Goal: Transaction & Acquisition: Register for event/course

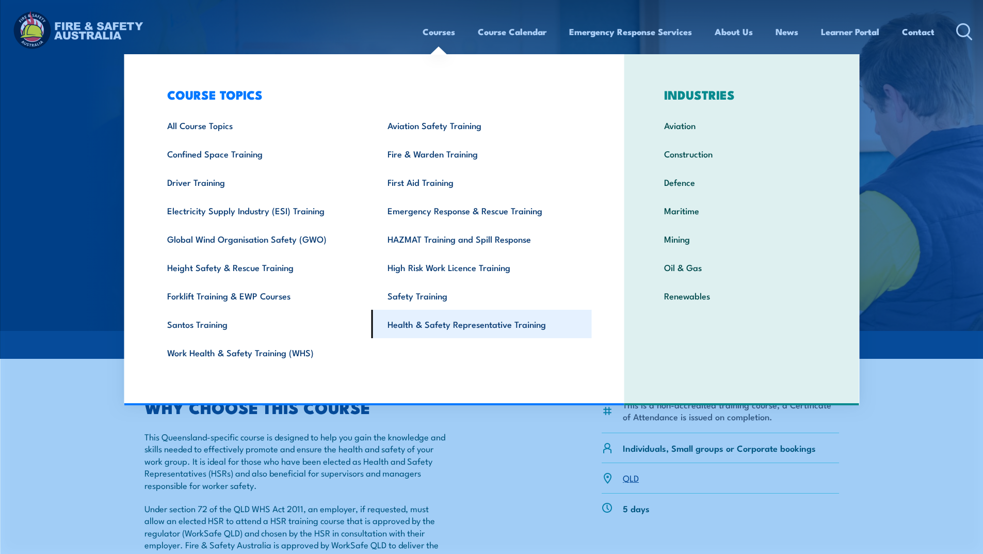
click at [425, 329] on link "Health & Safety Representative Training" at bounding box center [482, 324] width 220 height 28
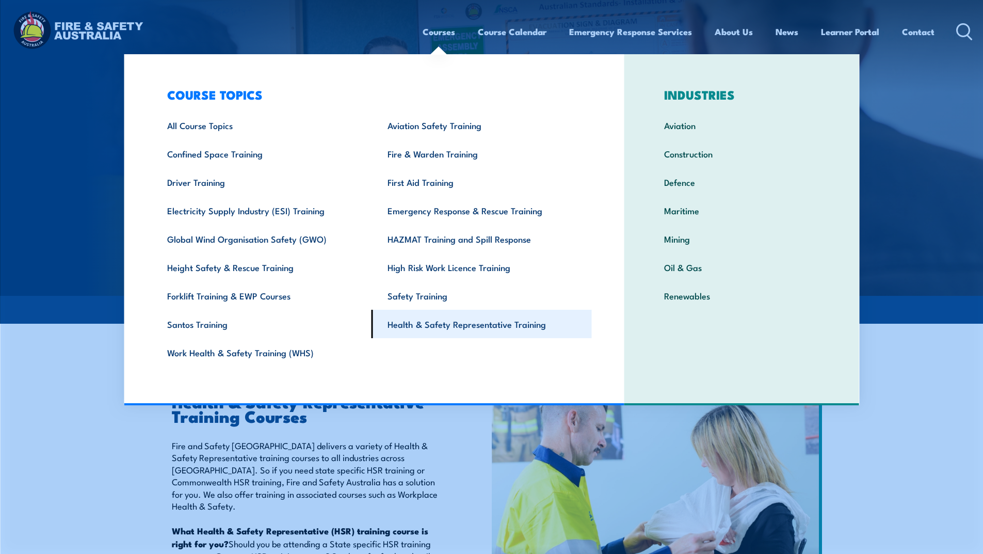
click at [407, 326] on link "Health & Safety Representative Training" at bounding box center [482, 324] width 220 height 28
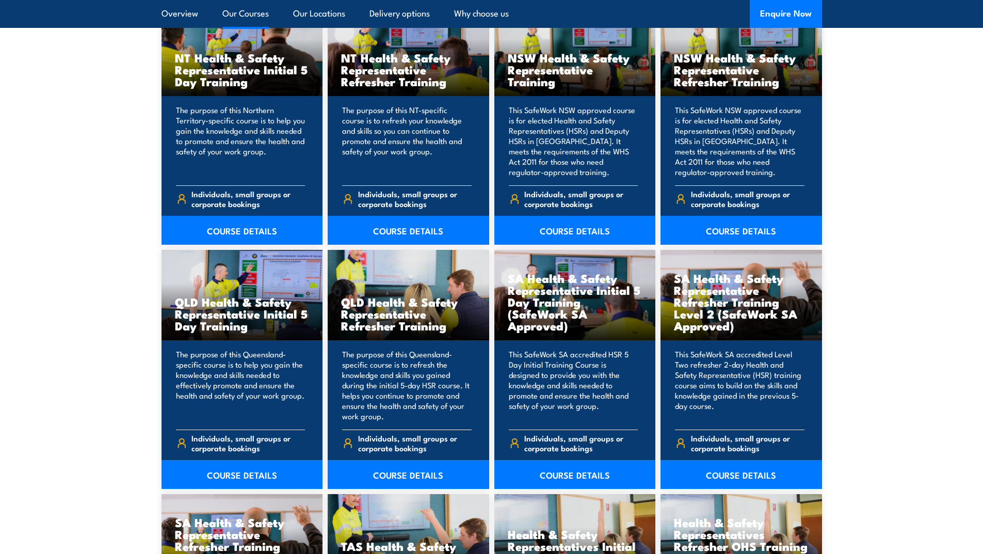
scroll to position [1136, 0]
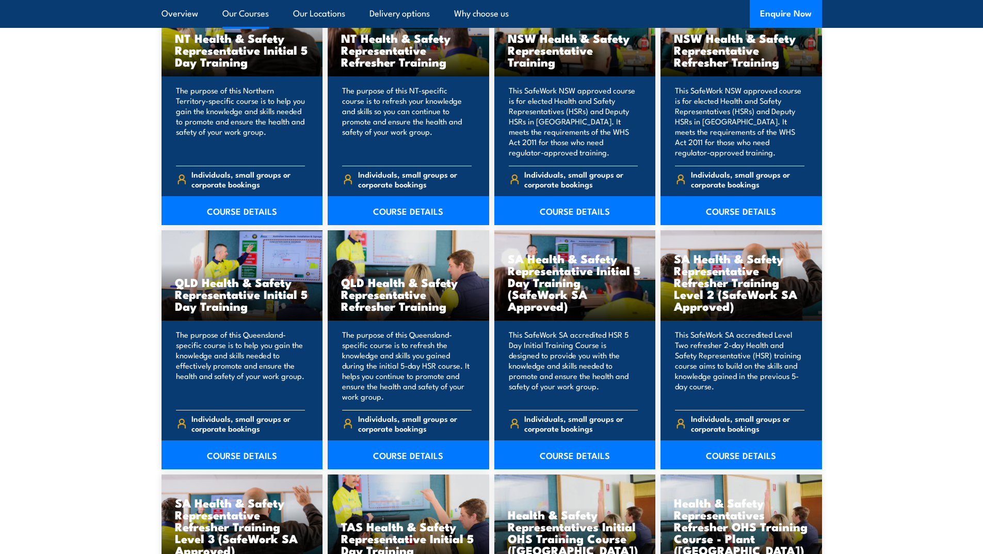
click at [401, 365] on p "The purpose of this Queensland-specific course is to refresh the knowledge and …" at bounding box center [407, 365] width 130 height 72
click at [419, 454] on link "COURSE DETAILS" at bounding box center [409, 454] width 162 height 29
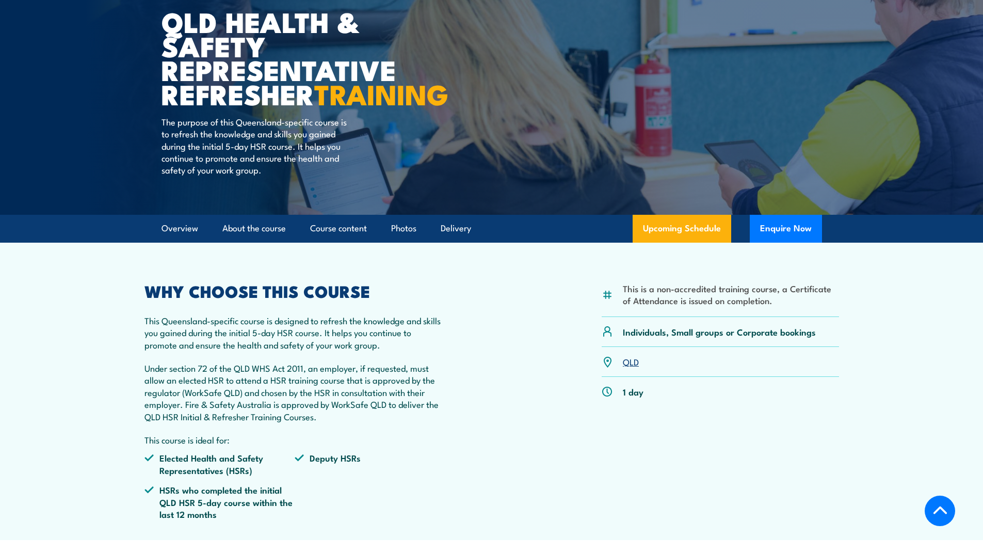
scroll to position [103, 0]
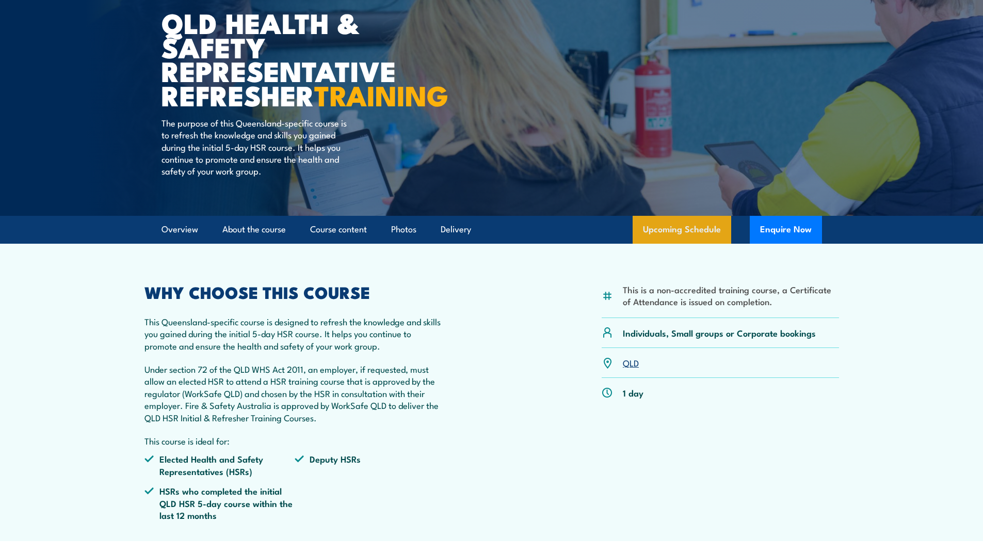
click at [652, 244] on link "Upcoming Schedule" at bounding box center [682, 230] width 99 height 28
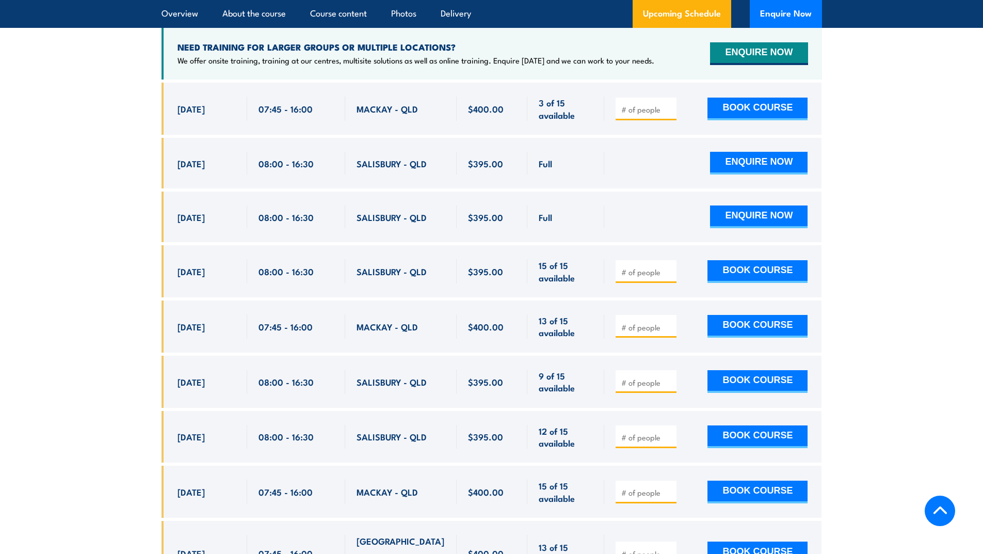
scroll to position [2016, 0]
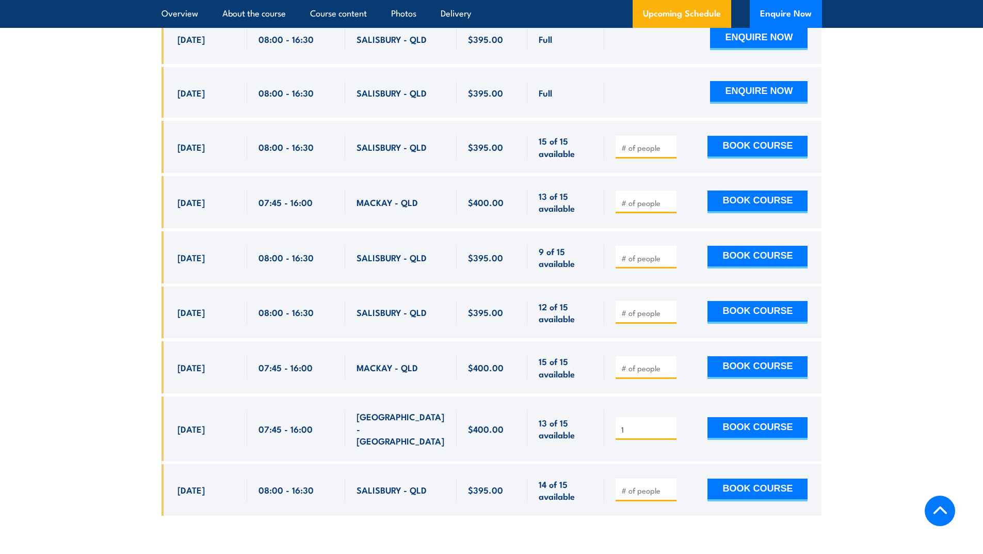
type input "1"
click at [668, 430] on input "1" at bounding box center [648, 429] width 52 height 10
click at [727, 429] on button "BOOK COURSE" at bounding box center [758, 428] width 100 height 23
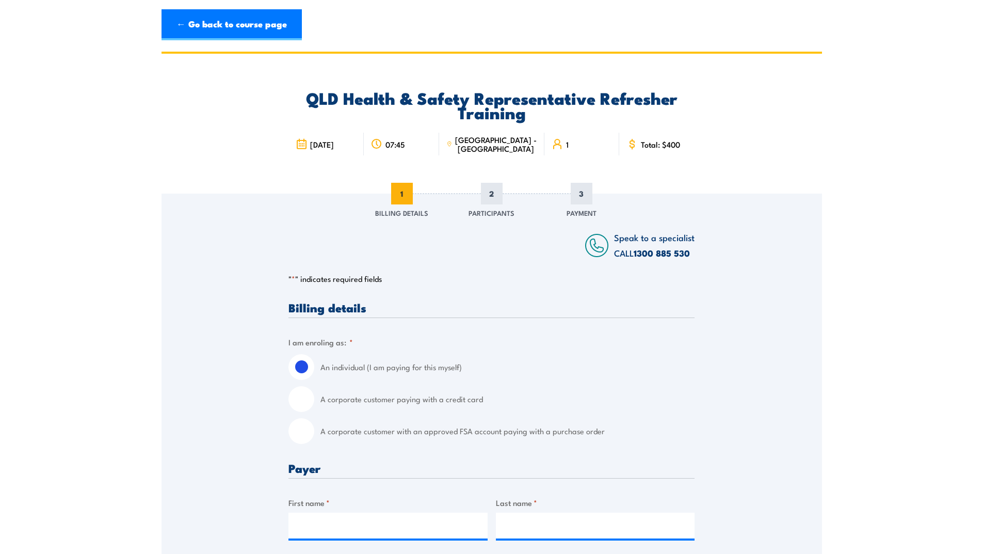
click at [301, 402] on input "A corporate customer paying with a credit card" at bounding box center [302, 399] width 26 height 26
radio input "true"
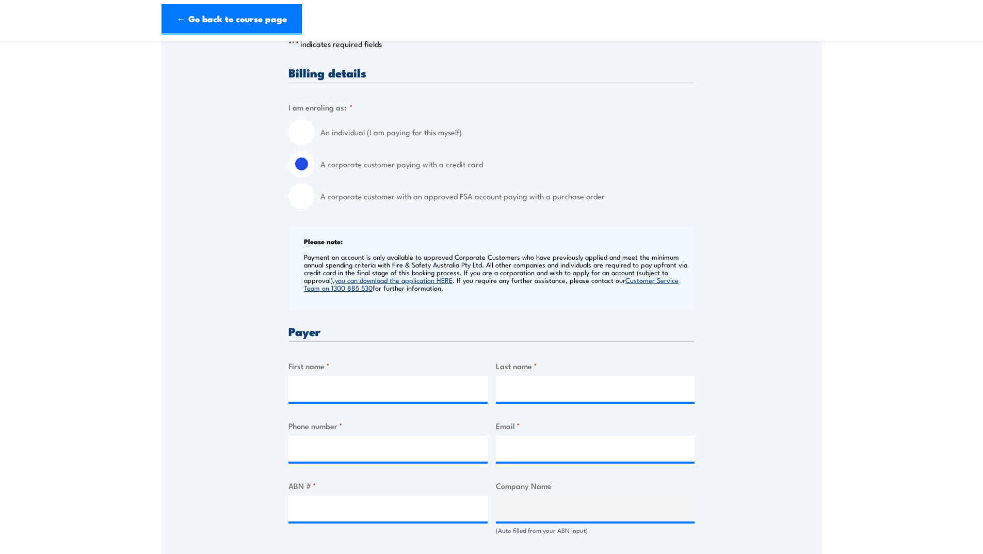
scroll to position [258, 0]
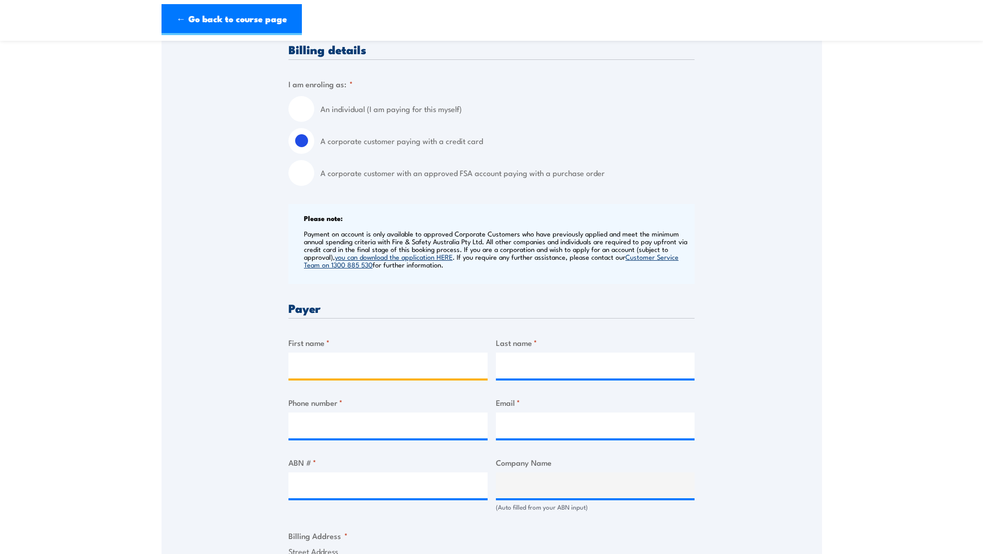
click at [361, 361] on input "First name *" at bounding box center [388, 366] width 199 height 26
type input "[PERSON_NAME]"
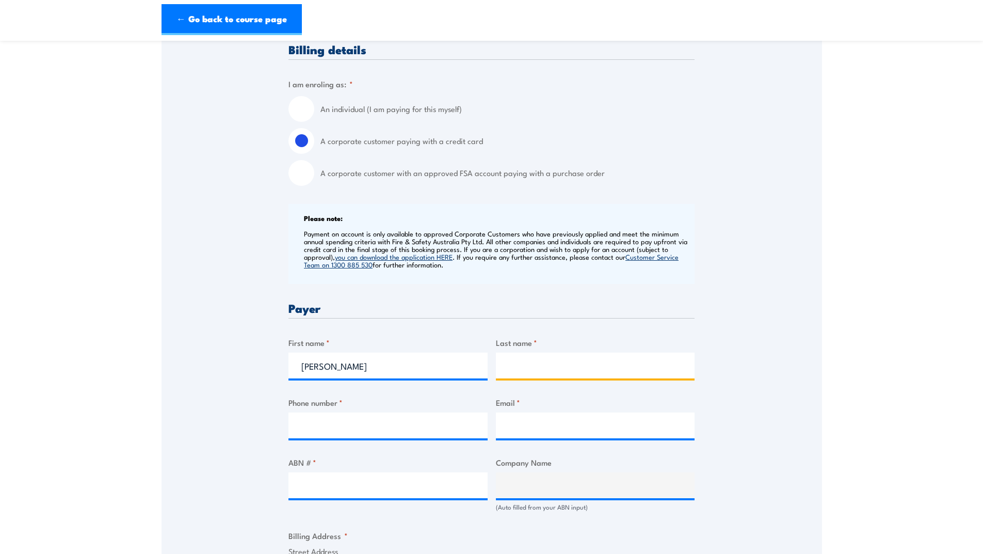
type input "[PERSON_NAME]"
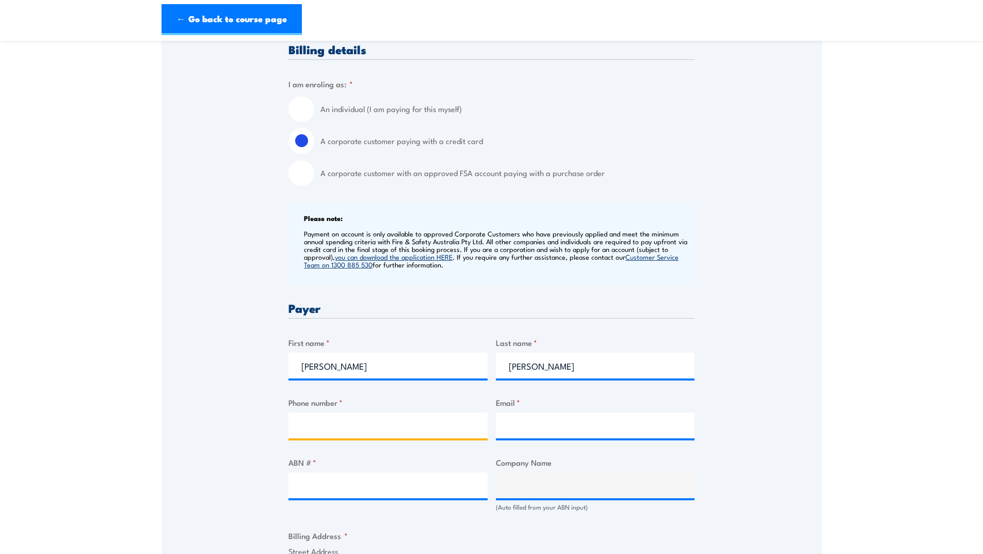
type input "0437455553"
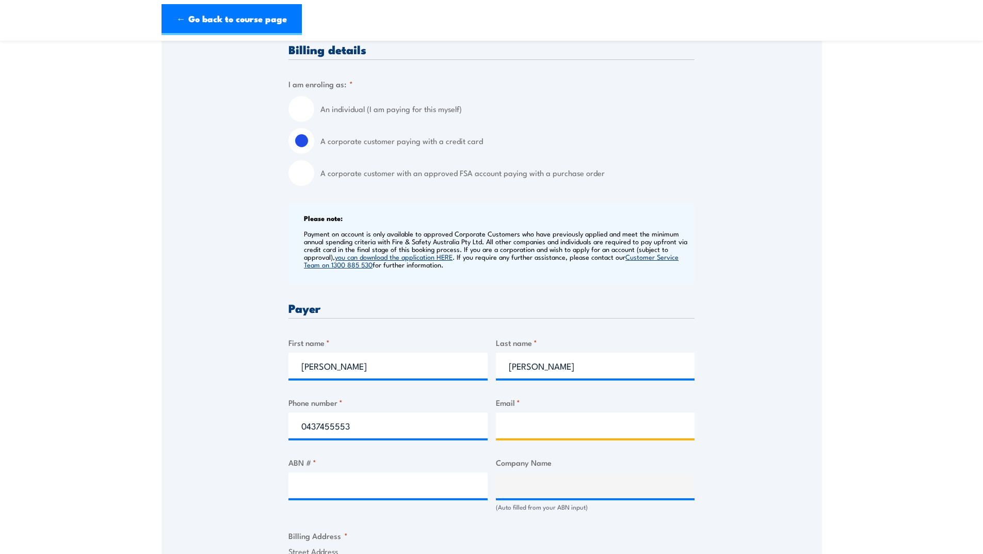
type input "kathryn.reid@ambulance.qld.gov.au"
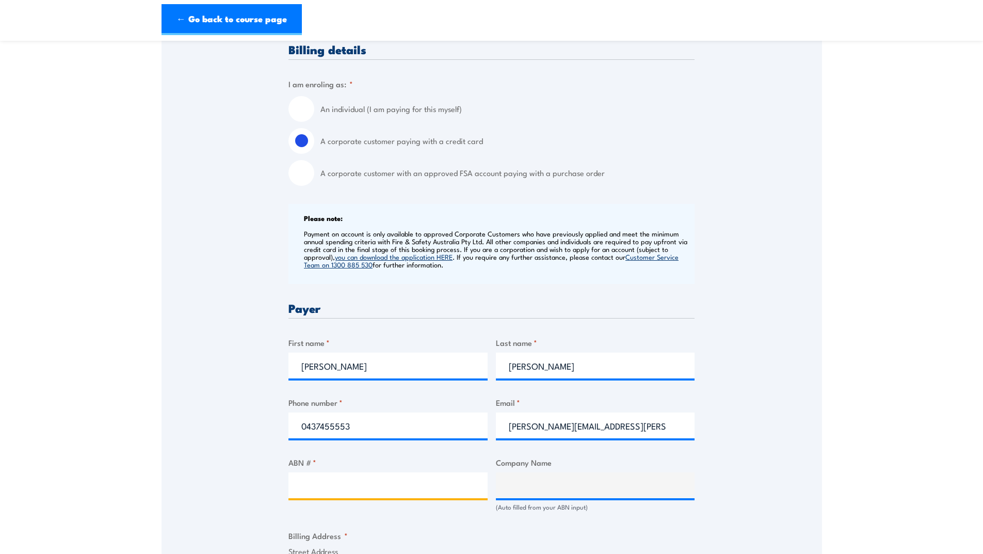
click at [366, 486] on input "ABN # *" at bounding box center [388, 485] width 199 height 26
type input "89519542578"
type input "Department Of Health (Queensland Ambulance Service)"
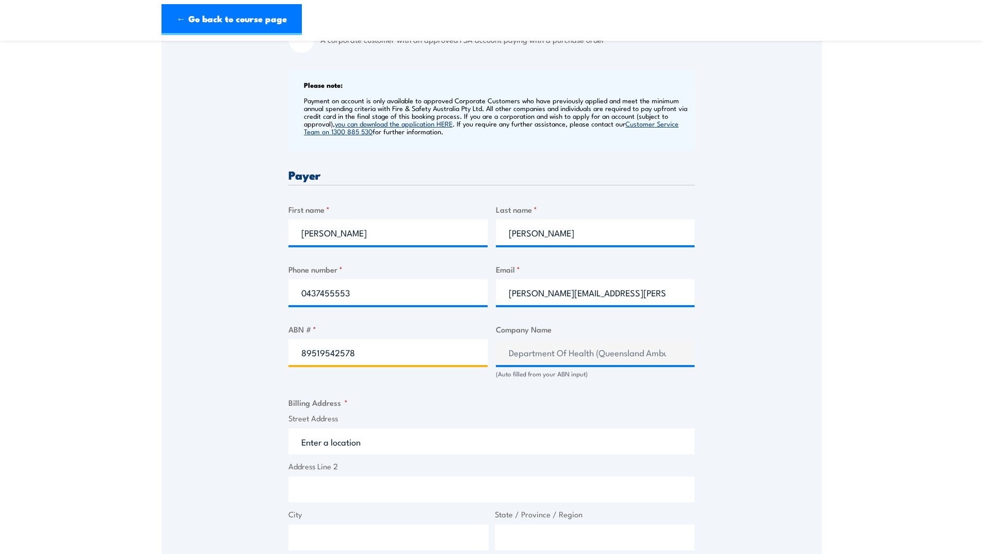
scroll to position [413, 0]
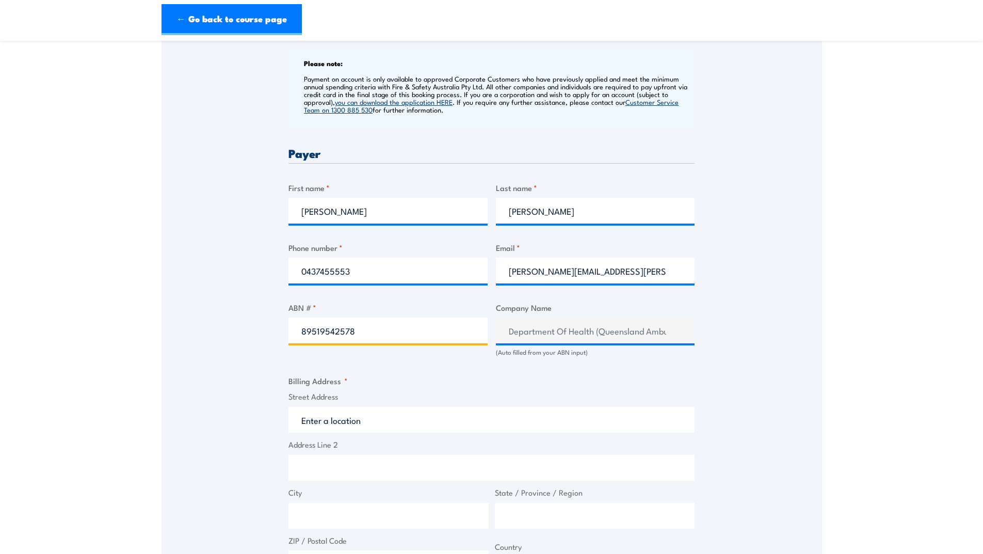
type input "89519542578"
click at [365, 416] on input "Street Address" at bounding box center [492, 420] width 406 height 26
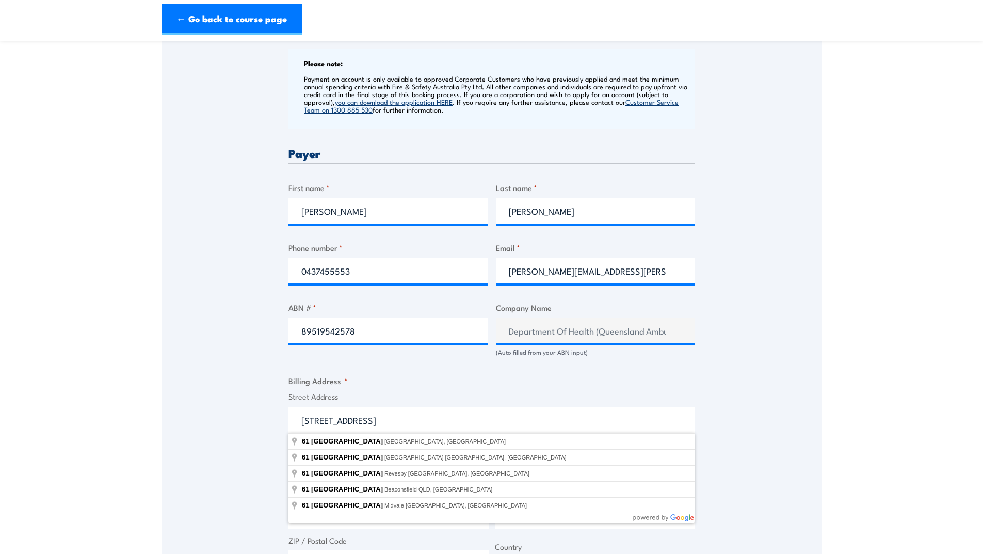
type input "61 Beaconsfield Street, Revesby NSW, Australia"
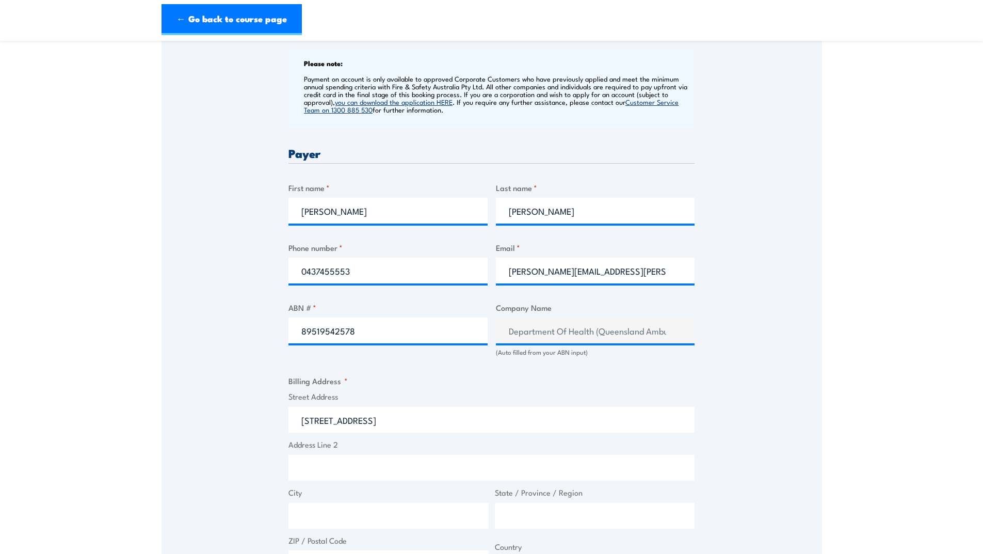
drag, startPoint x: 341, startPoint y: 418, endPoint x: 538, endPoint y: 476, distance: 206.1
type input "61 Beaconsfield St"
type input "Revesby"
type input "New South Wales"
type input "2212"
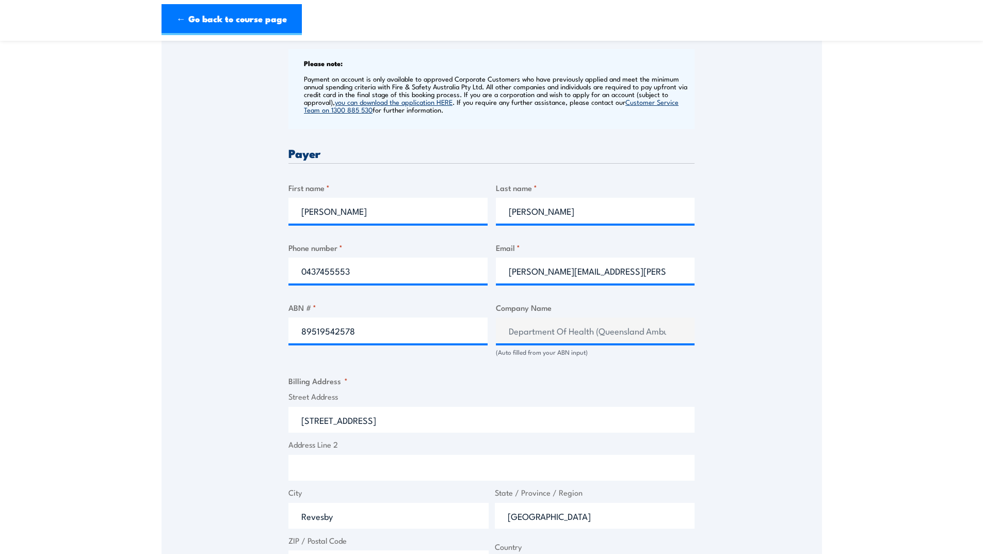
select select "Australia"
click at [374, 423] on input "61 Beaconsfield St" at bounding box center [492, 420] width 406 height 26
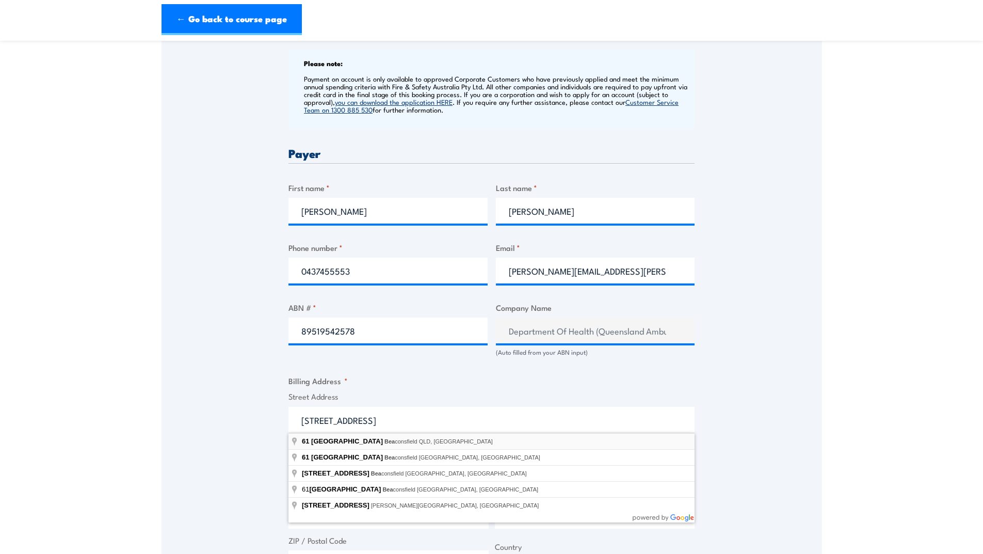
type input "61 Beaconsfield Road, Beaconsfield QLD, Australia"
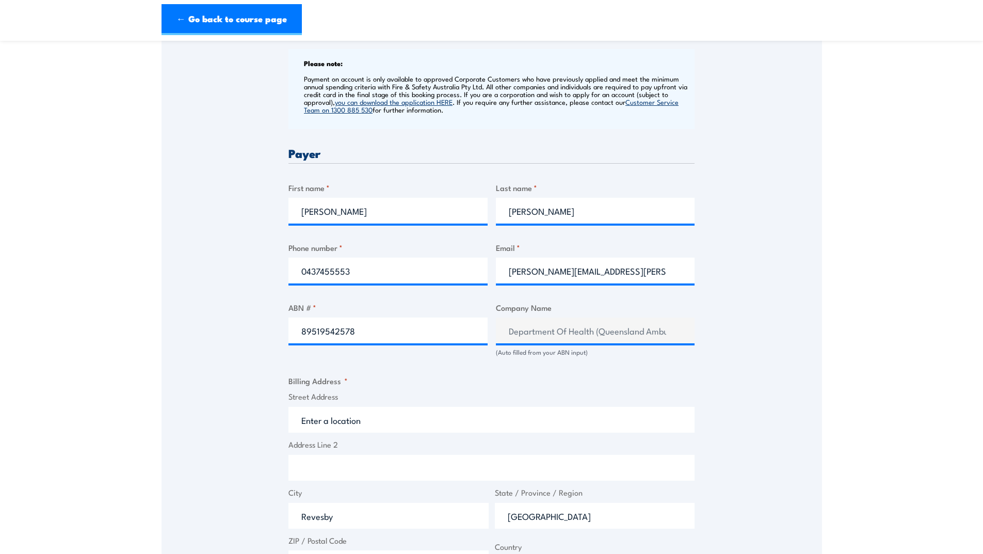
type input "61 Beaconsfield Rd"
type input "Beaconsfield"
type input "Queensland"
type input "4740"
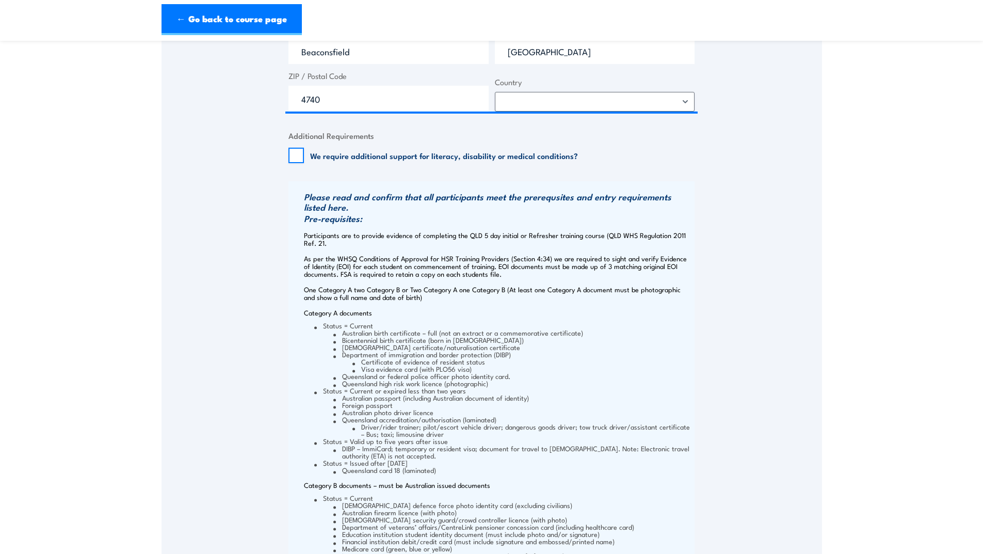
scroll to position [1187, 0]
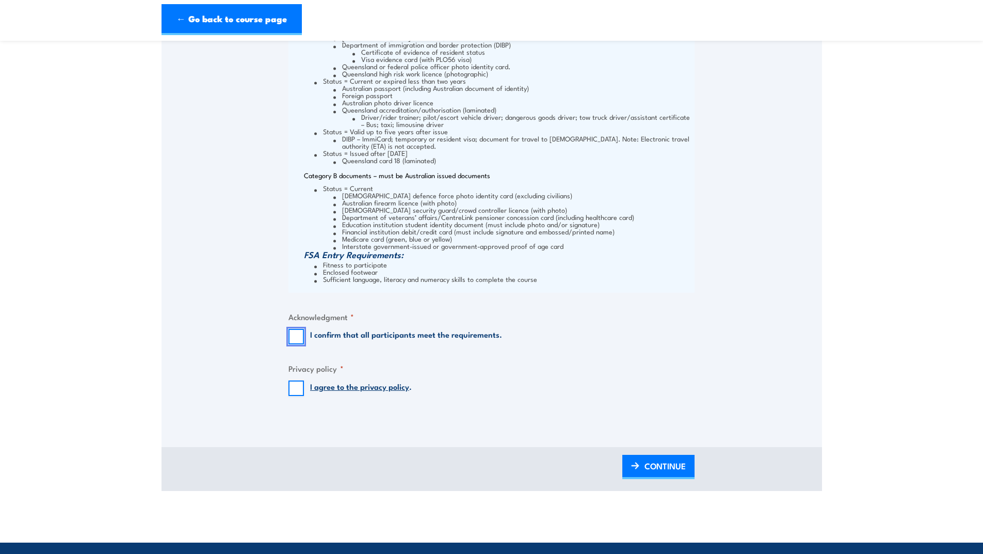
click at [297, 338] on input "I confirm that all participants meet the requirements." at bounding box center [296, 336] width 15 height 15
checkbox input "true"
click at [297, 388] on input "I agree to the privacy policy ." at bounding box center [296, 387] width 15 height 15
checkbox input "true"
click at [651, 465] on span "CONTINUE" at bounding box center [665, 465] width 41 height 27
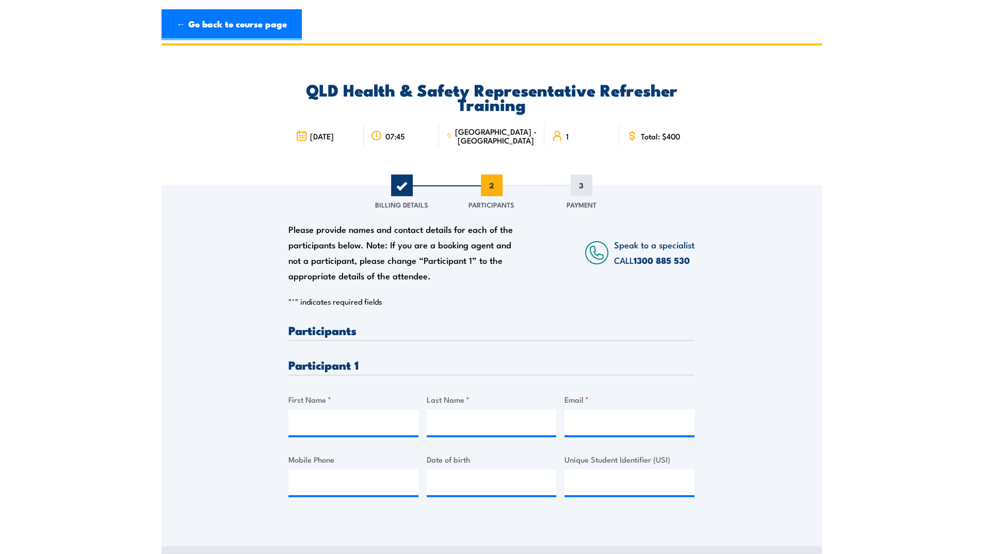
scroll to position [0, 0]
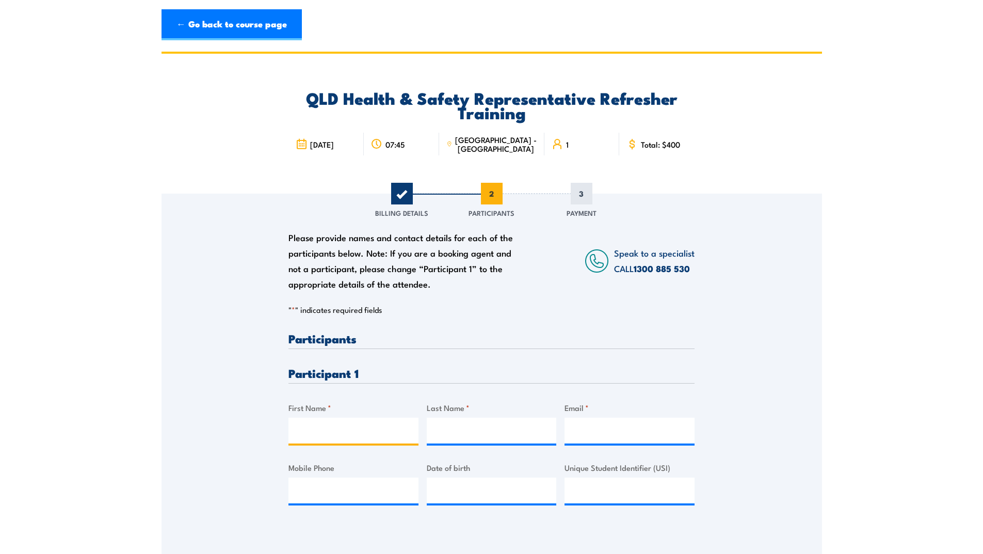
click at [379, 431] on input "First Name *" at bounding box center [354, 431] width 130 height 26
type input "Adam"
type input "Edmistone"
click at [590, 428] on input "Email *" at bounding box center [630, 431] width 130 height 26
type input "adam.edminstone@ambulance.qld.gov.au"
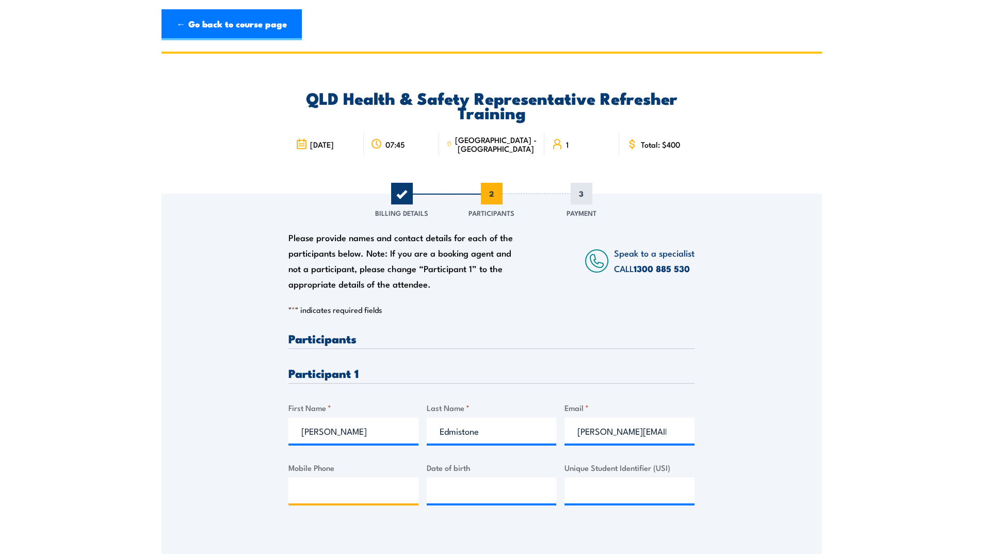
click at [370, 492] on input "Mobile Phone" at bounding box center [354, 490] width 130 height 26
type input "0447 398 462"
click at [477, 488] on input "__/__/____" at bounding box center [492, 490] width 130 height 26
type input "29/03/1992"
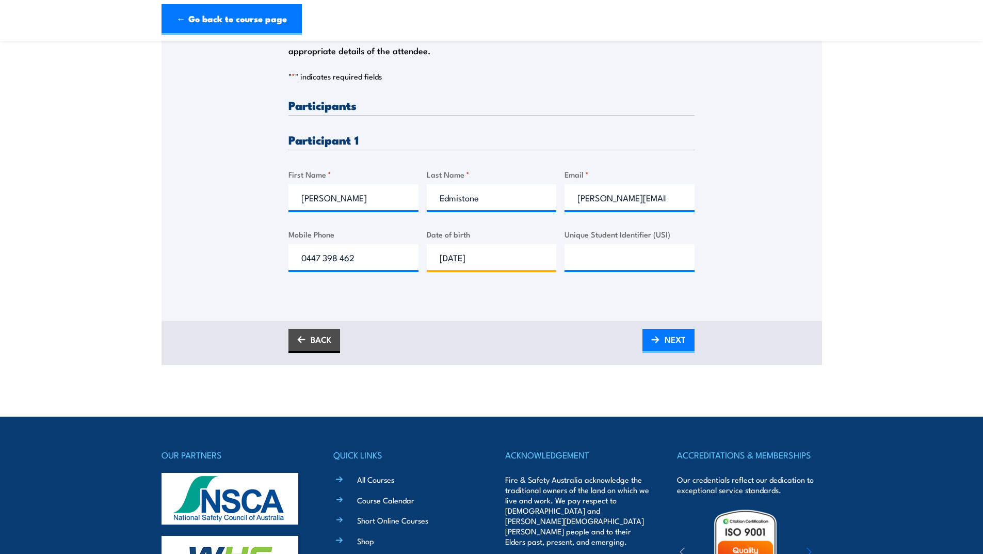
scroll to position [258, 0]
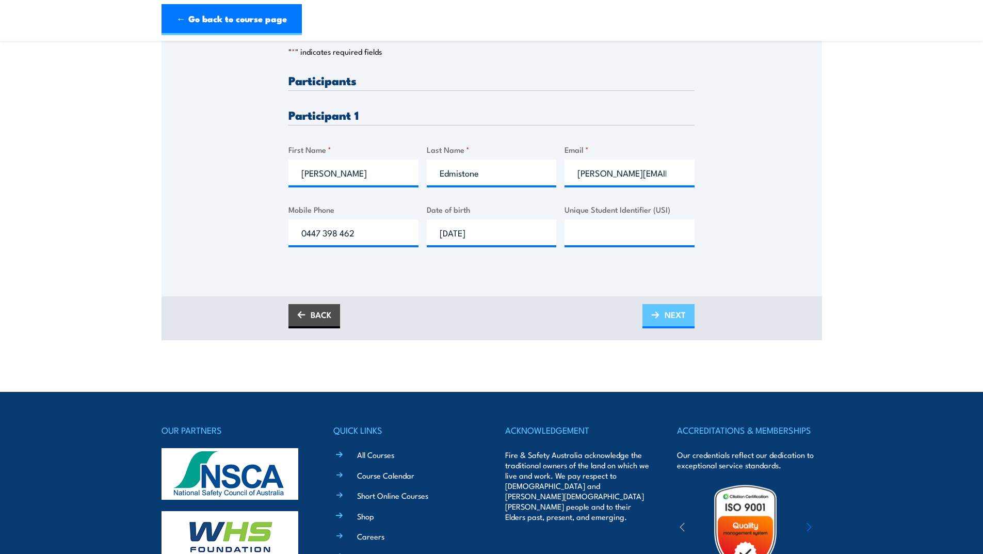
click at [663, 312] on link "NEXT" at bounding box center [669, 316] width 52 height 24
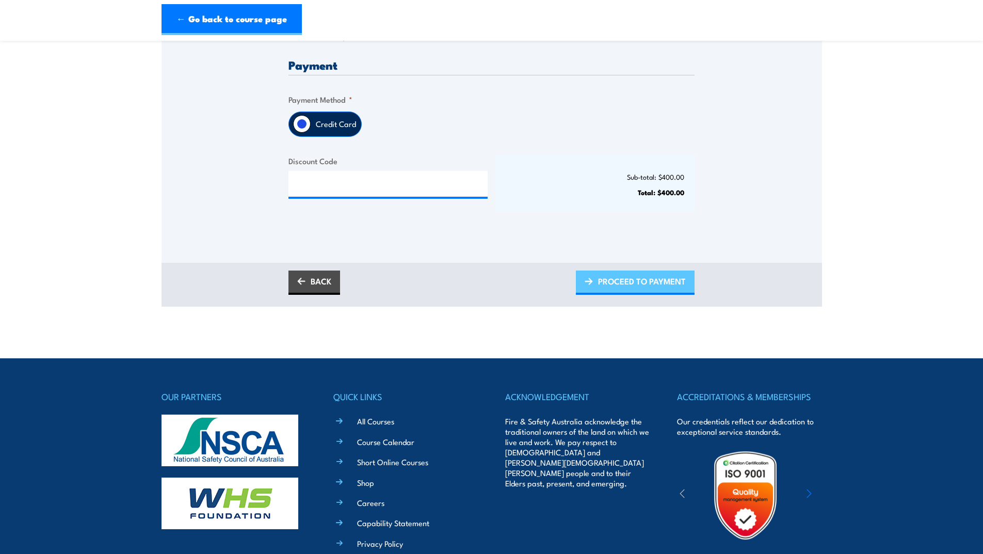
click at [650, 287] on span "PROCEED TO PAYMENT" at bounding box center [642, 280] width 88 height 27
